Goal: Contribute content: Add original content to the website for others to see

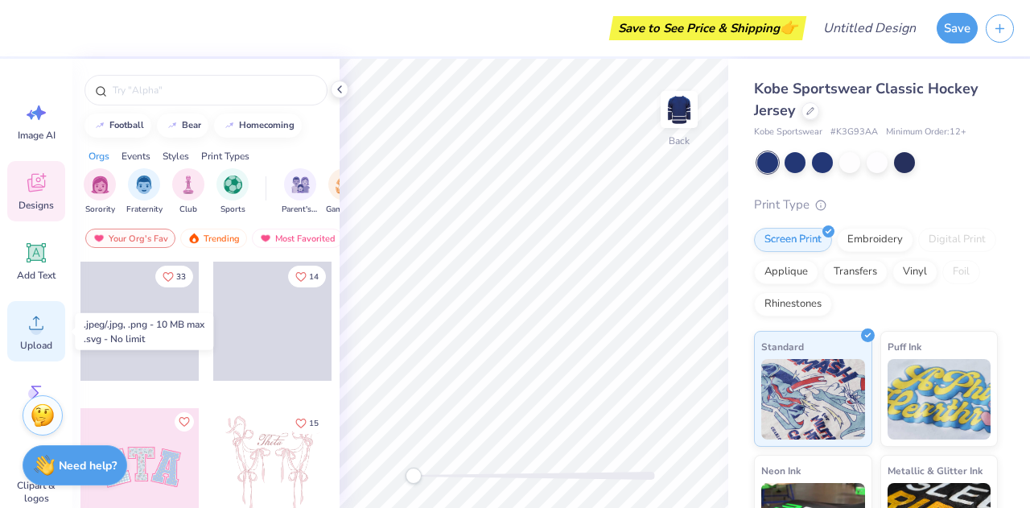
click at [18, 330] on div "Upload" at bounding box center [36, 331] width 58 height 60
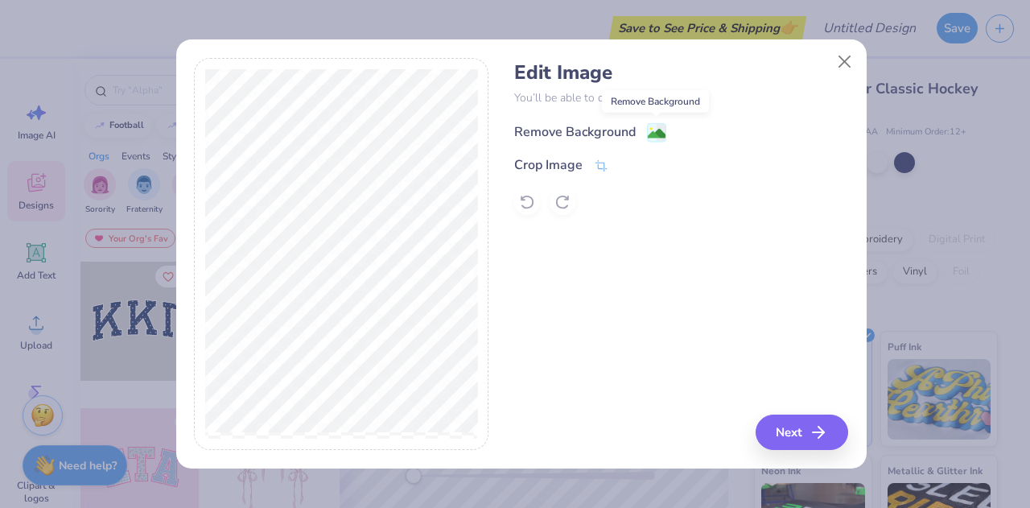
click at [658, 133] on image at bounding box center [657, 134] width 18 height 18
click at [803, 437] on button "Next" at bounding box center [804, 431] width 93 height 35
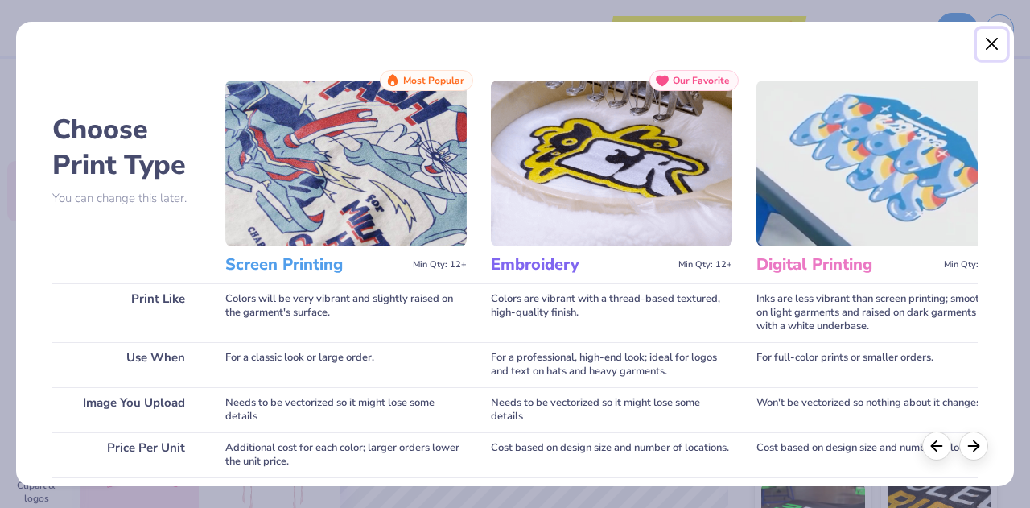
click at [997, 37] on button "Close" at bounding box center [992, 44] width 31 height 31
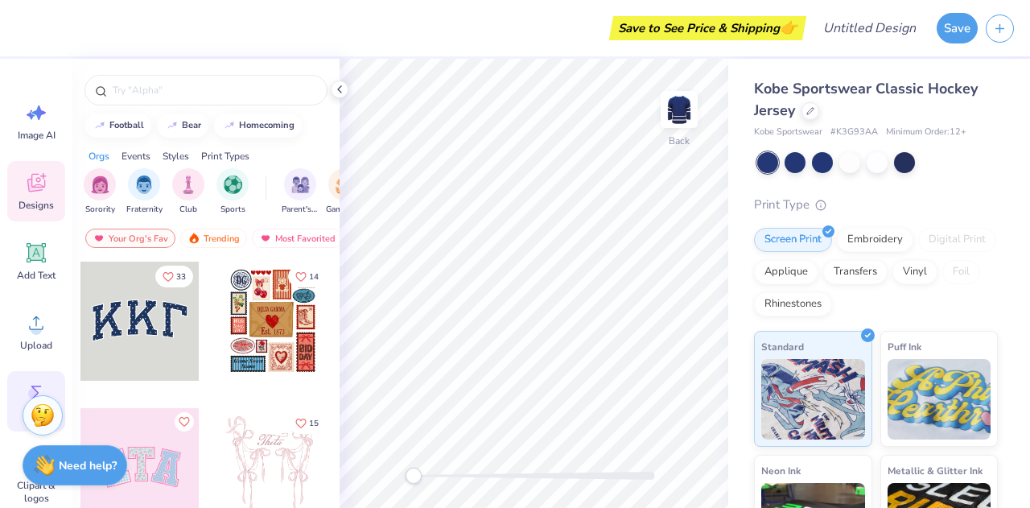
click at [35, 376] on div "Greek" at bounding box center [36, 401] width 58 height 60
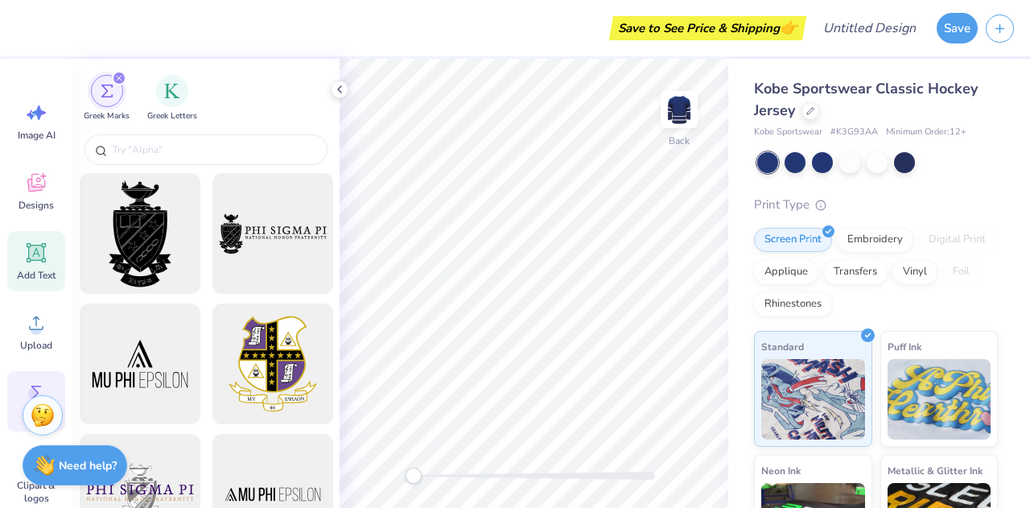
click at [35, 252] on icon at bounding box center [36, 252] width 19 height 19
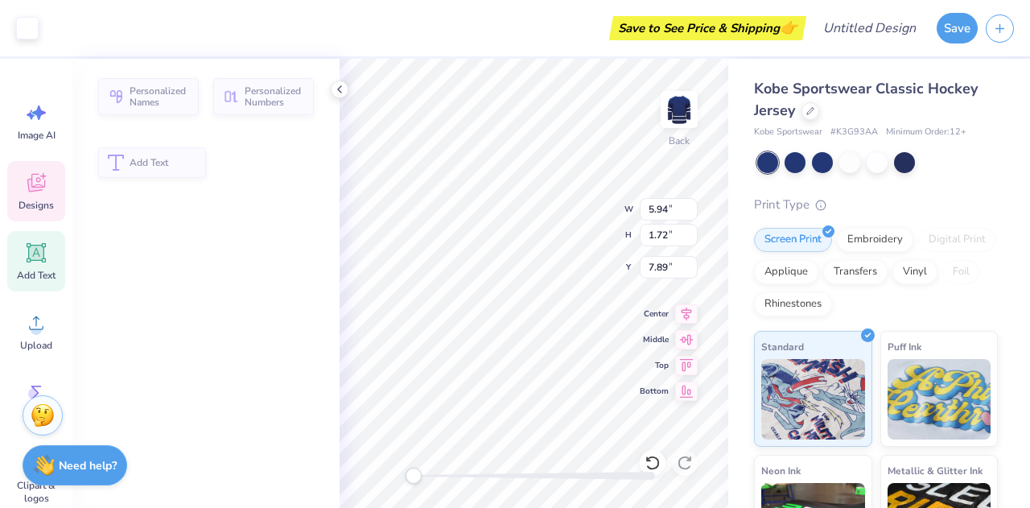
click at [43, 175] on icon at bounding box center [43, 176] width 6 height 6
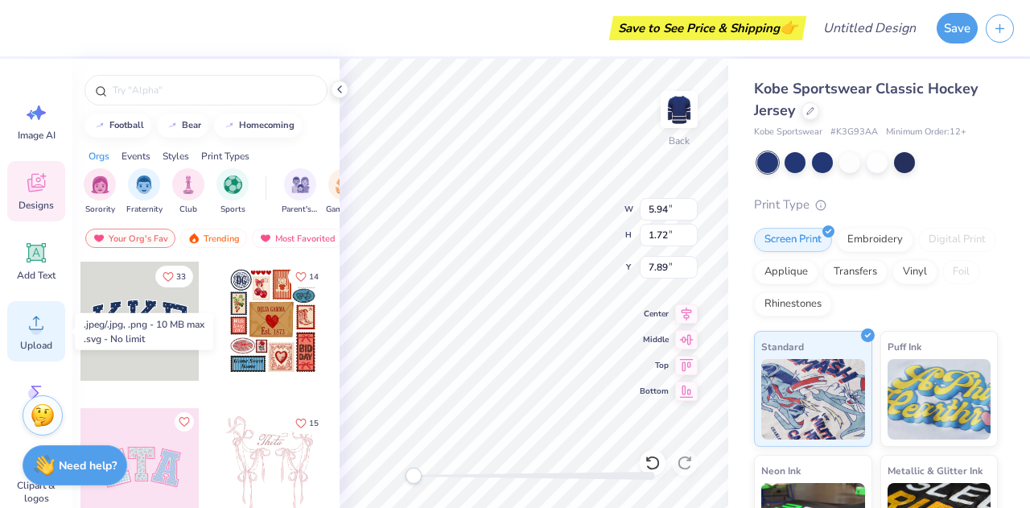
click at [29, 345] on span "Upload" at bounding box center [36, 345] width 32 height 13
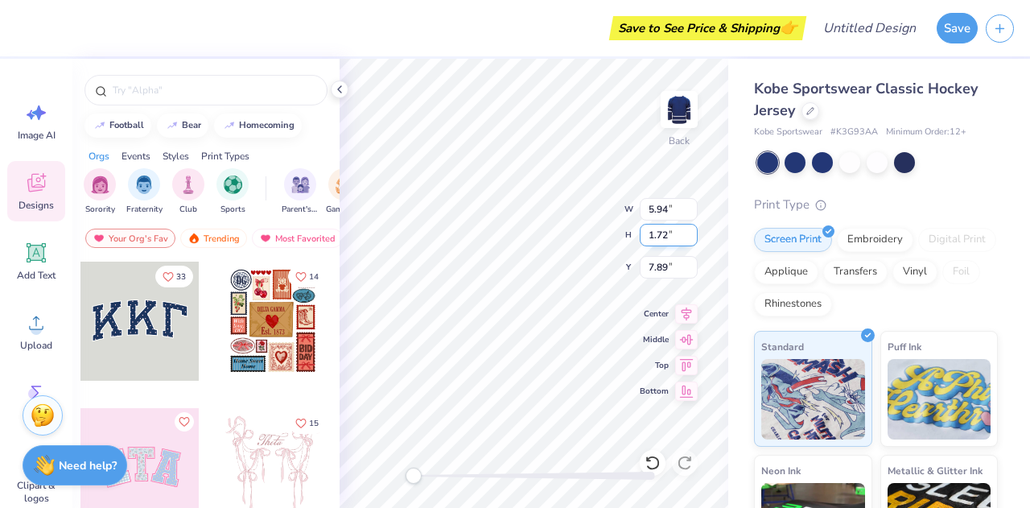
scroll to position [13, 2]
type textarea "T"
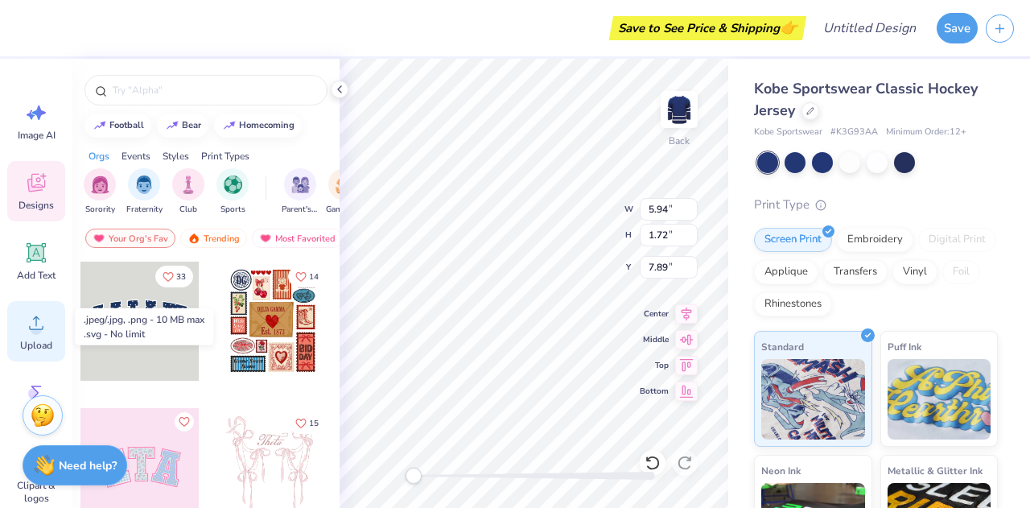
click at [32, 336] on div "Upload" at bounding box center [36, 331] width 58 height 60
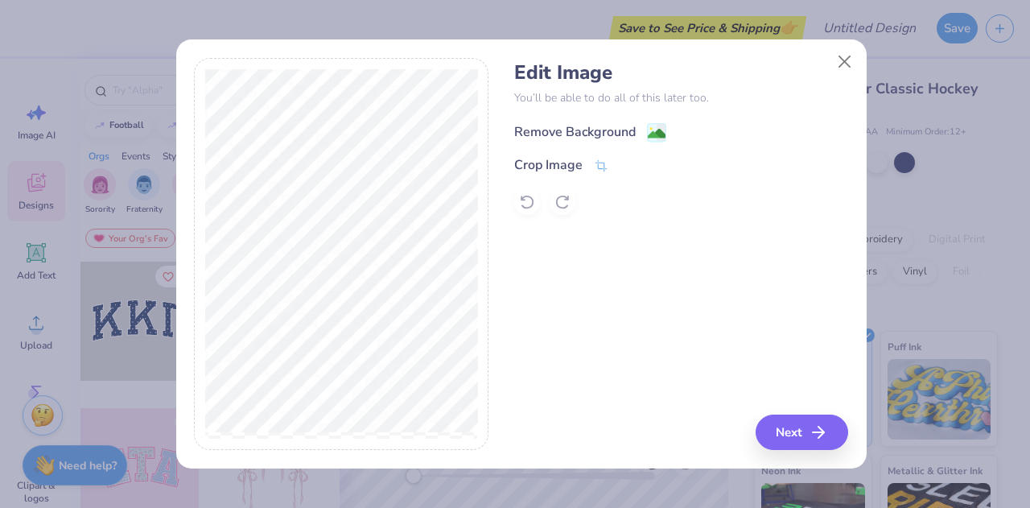
click at [654, 129] on image at bounding box center [657, 134] width 18 height 18
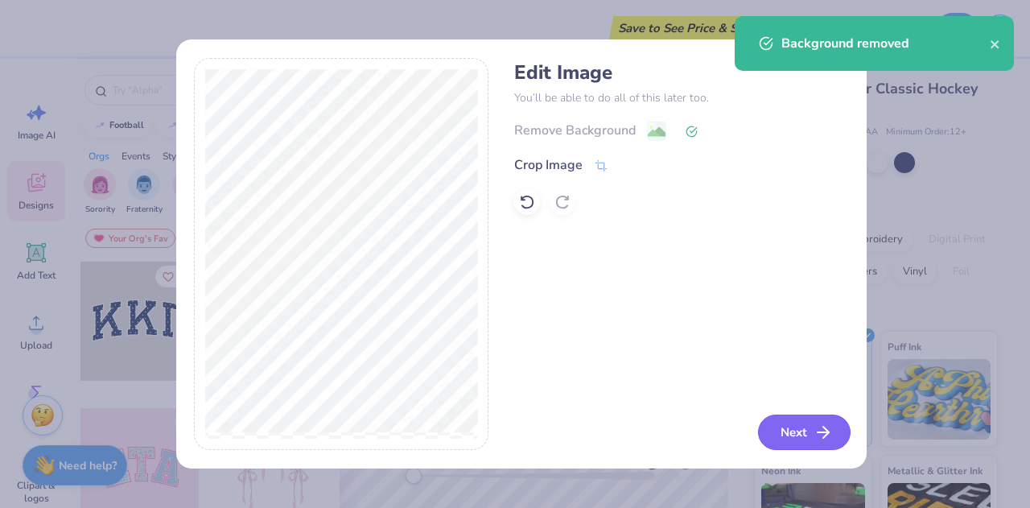
click at [812, 432] on button "Next" at bounding box center [804, 431] width 93 height 35
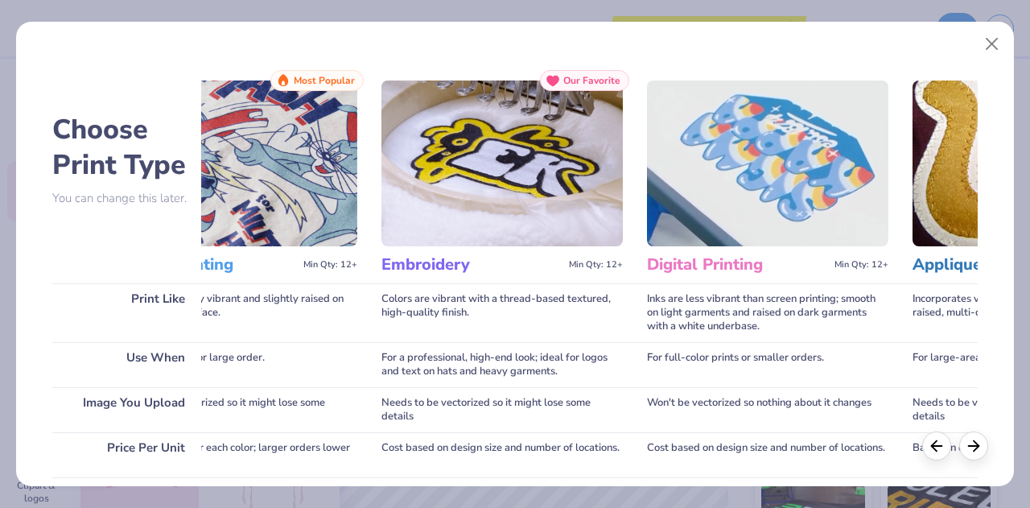
scroll to position [0, 0]
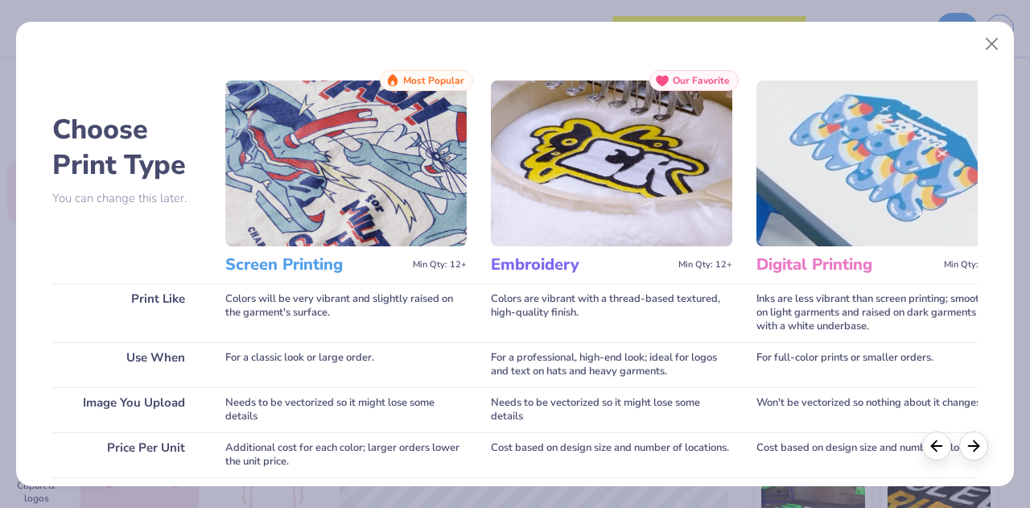
click at [273, 265] on h3 "Screen Printing" at bounding box center [315, 264] width 181 height 21
click at [315, 183] on img at bounding box center [345, 163] width 241 height 166
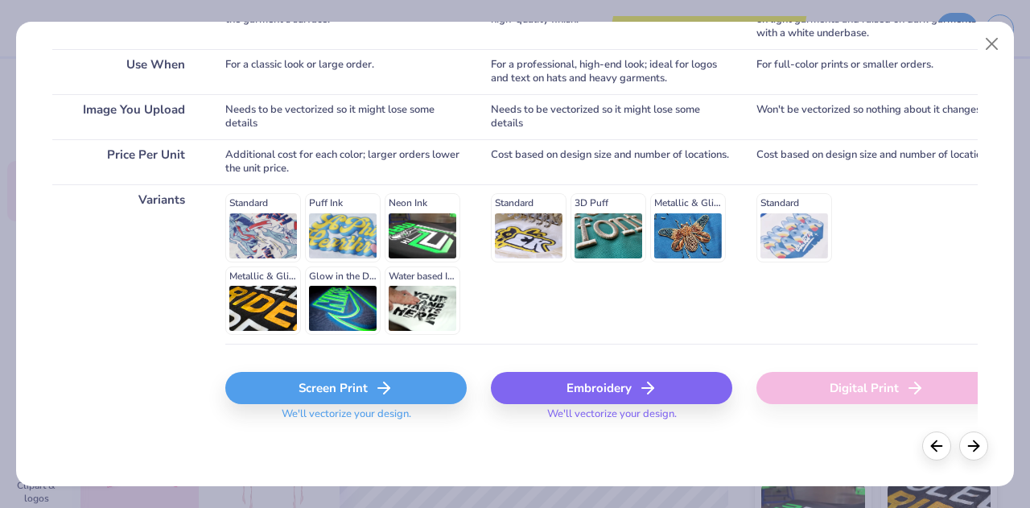
click at [381, 392] on icon at bounding box center [383, 387] width 19 height 19
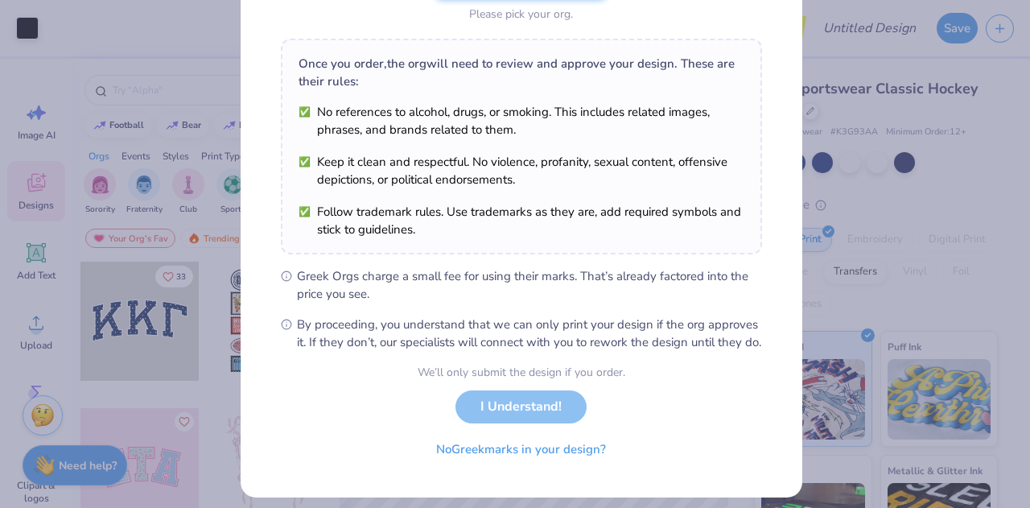
scroll to position [217, 0]
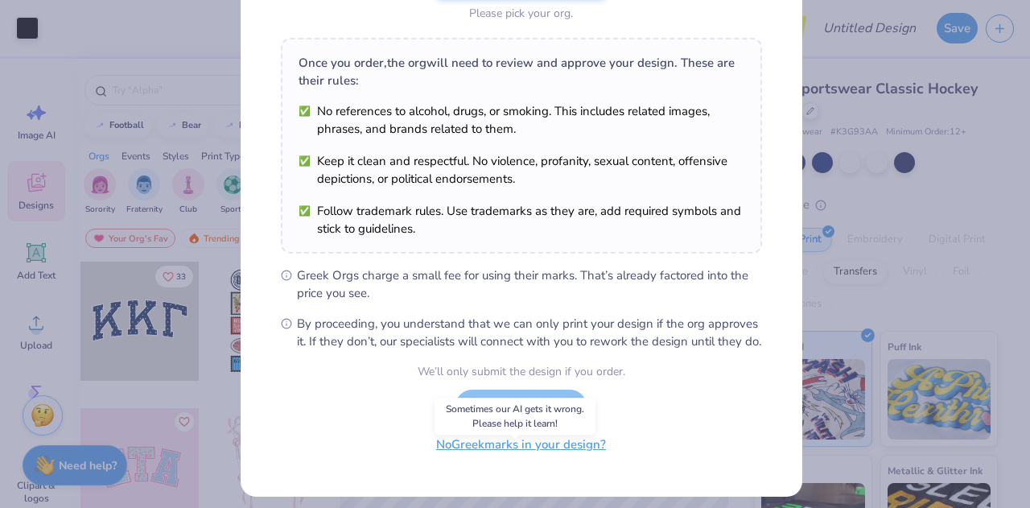
click at [550, 461] on button "No Greek marks in your design?" at bounding box center [521, 444] width 197 height 33
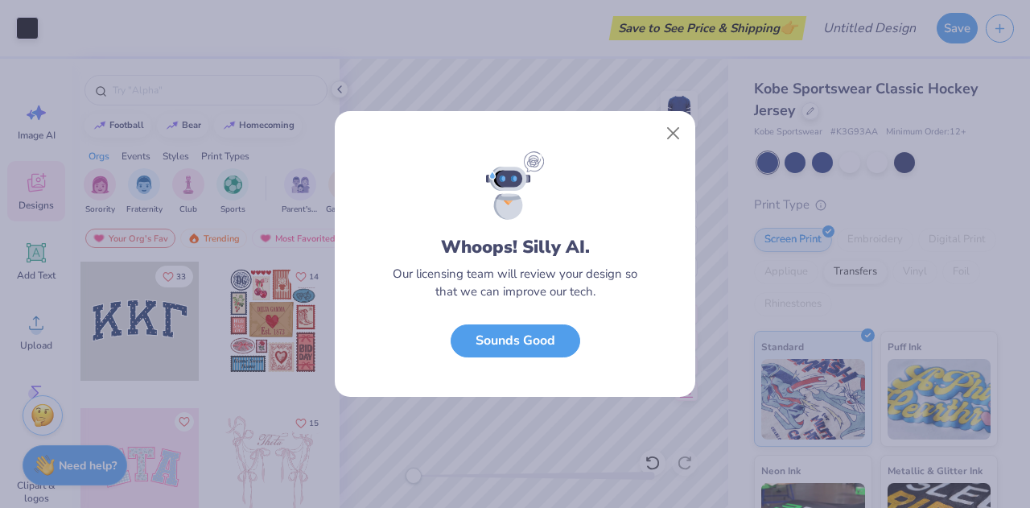
scroll to position [7, 0]
click at [550, 333] on button "Sounds Good" at bounding box center [516, 336] width 130 height 33
